Goal: Communication & Community: Answer question/provide support

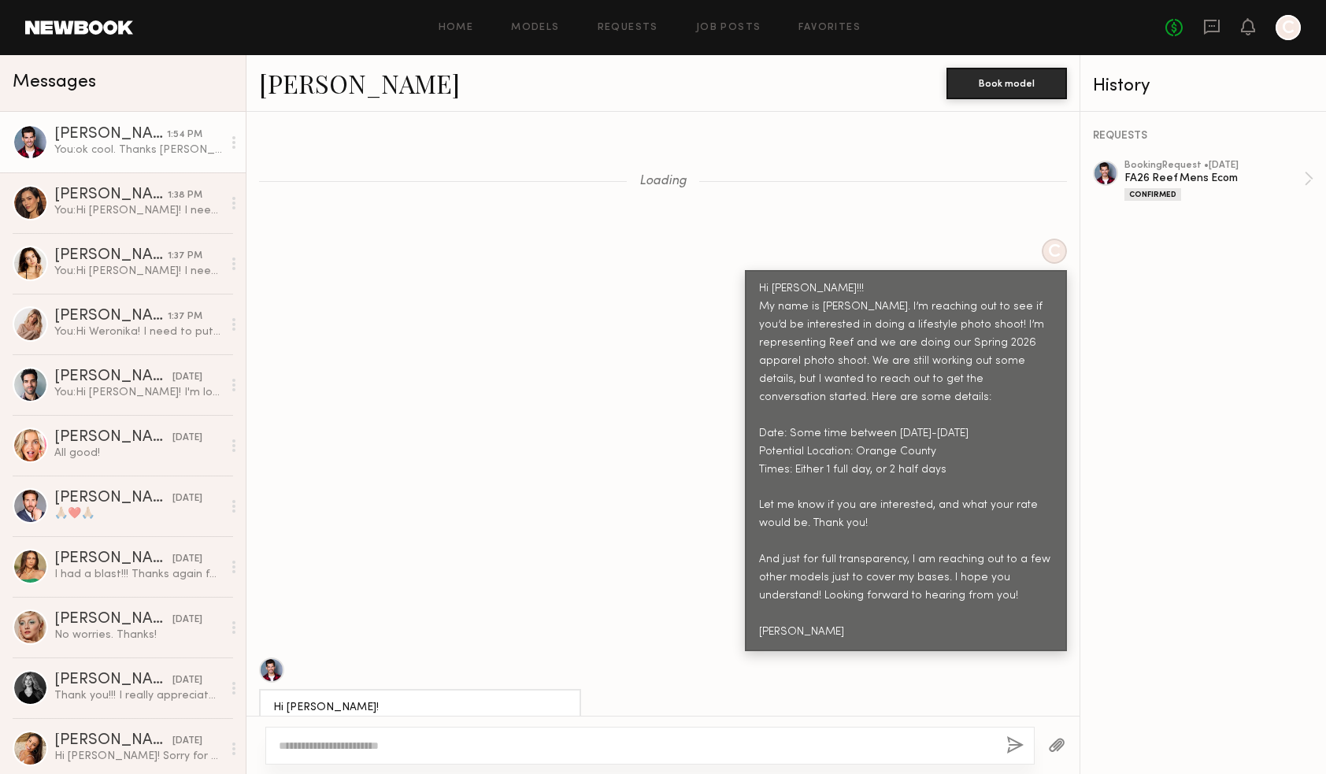
scroll to position [5051, 0]
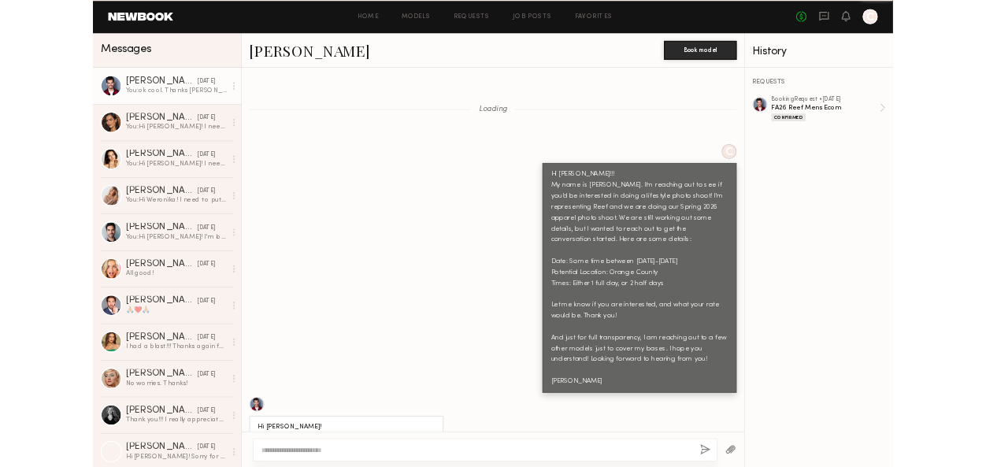
scroll to position [5051, 0]
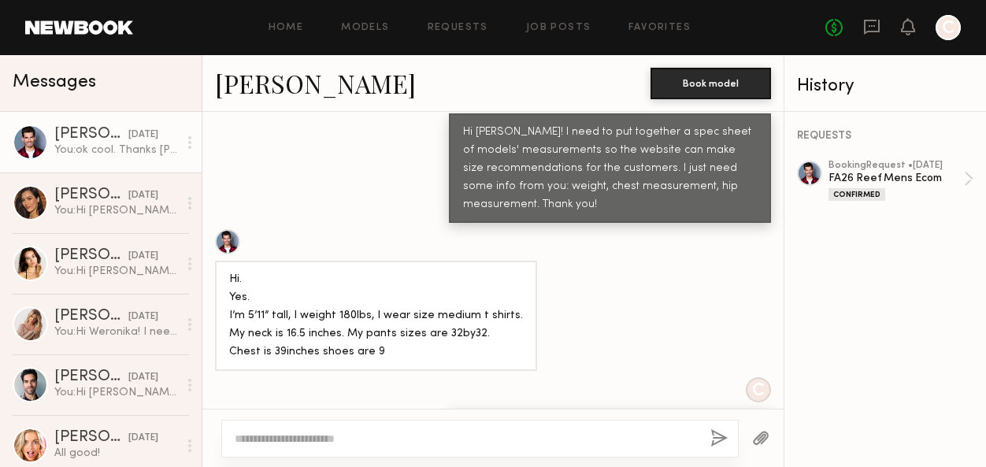
scroll to position [5358, 0]
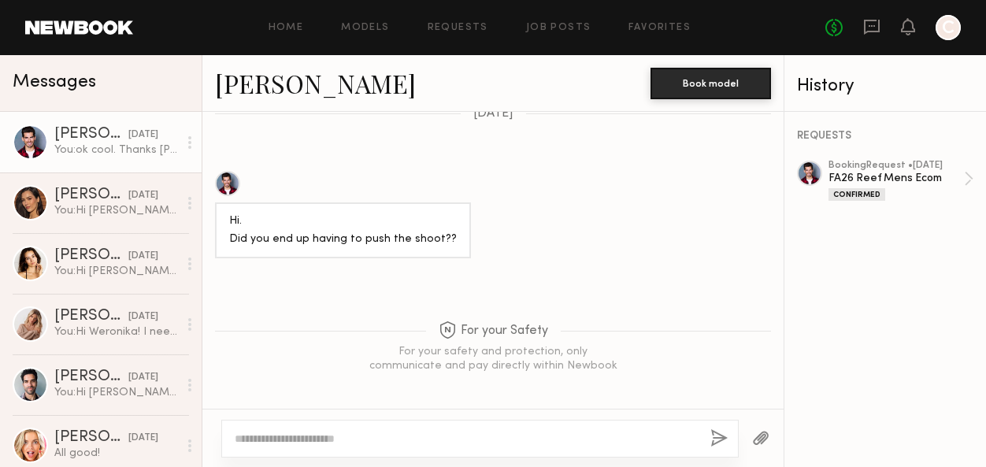
scroll to position [5358, 0]
